Goal: Task Accomplishment & Management: Manage account settings

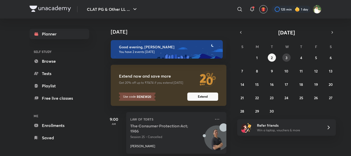
click at [286, 60] on abbr "3" at bounding box center [286, 57] width 2 height 5
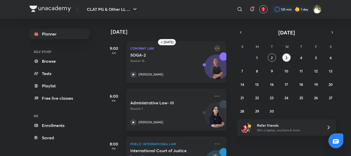
click at [214, 49] on icon at bounding box center [217, 48] width 6 height 6
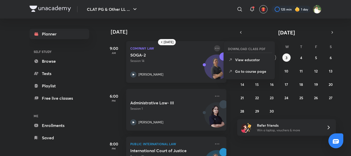
click at [214, 49] on icon at bounding box center [217, 48] width 6 height 6
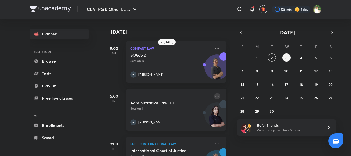
click at [216, 97] on icon at bounding box center [217, 96] width 6 height 6
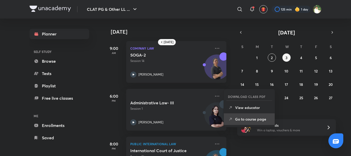
click at [249, 120] on p "Go to course page" at bounding box center [252, 118] width 35 height 5
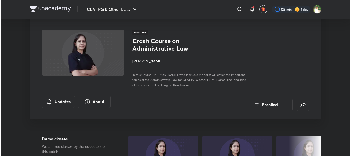
scroll to position [26, 0]
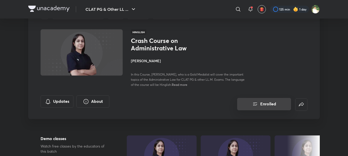
click at [258, 105] on icon "Enrolled" at bounding box center [255, 104] width 6 height 6
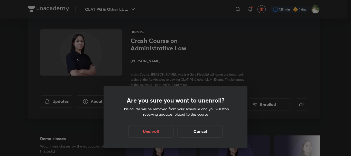
click at [274, 70] on div "Are you sure you want to unenroll? This course will be removed from your schedu…" at bounding box center [175, 78] width 351 height 156
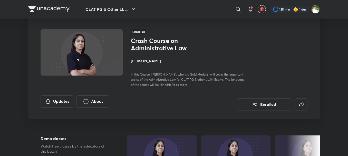
click at [181, 82] on div "In this Course, [PERSON_NAME], who is a Gold Medalist will cover the important …" at bounding box center [188, 79] width 115 height 15
click at [179, 86] on span "Read more" at bounding box center [180, 84] width 16 height 4
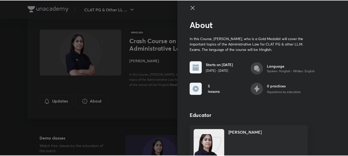
scroll to position [1, 0]
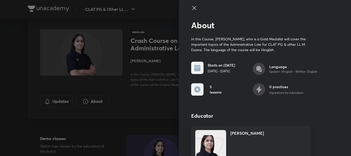
click at [192, 8] on icon at bounding box center [194, 8] width 4 height 4
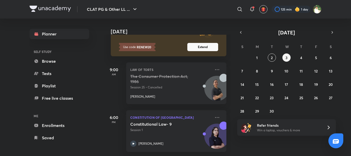
scroll to position [50, 0]
click at [286, 55] on abbr "3" at bounding box center [286, 57] width 2 height 5
